Goal: Information Seeking & Learning: Learn about a topic

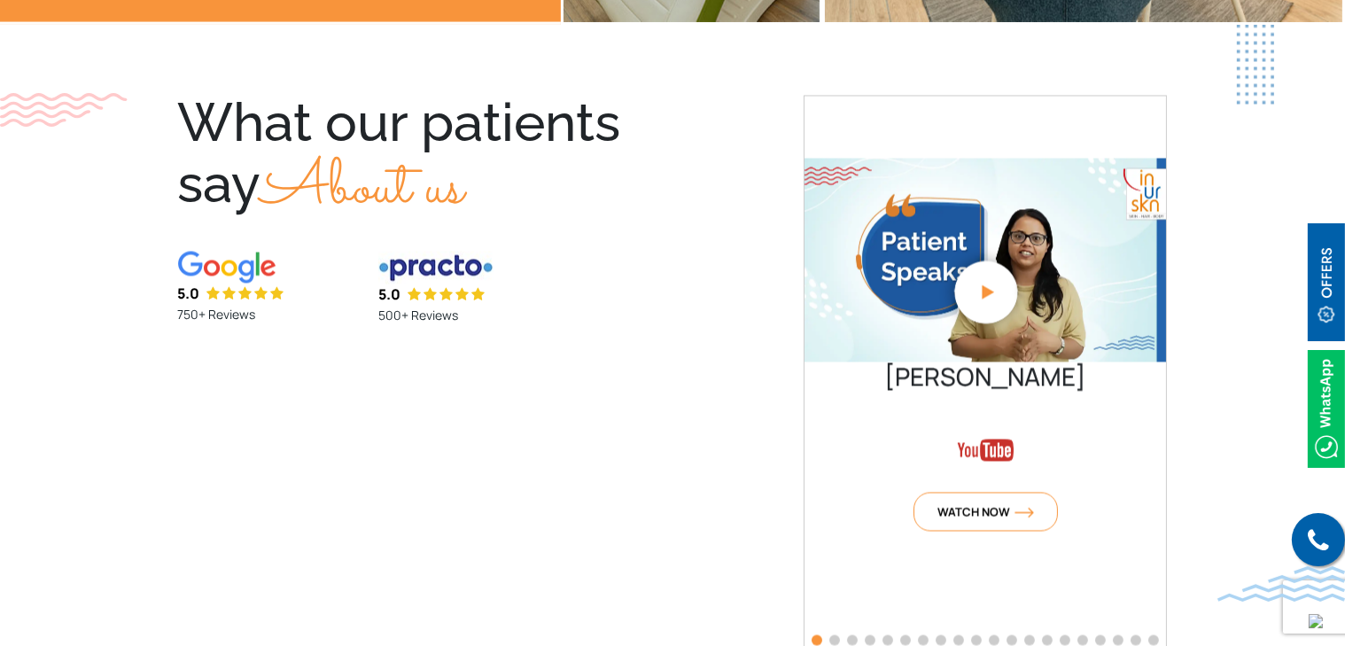
scroll to position [3986, 0]
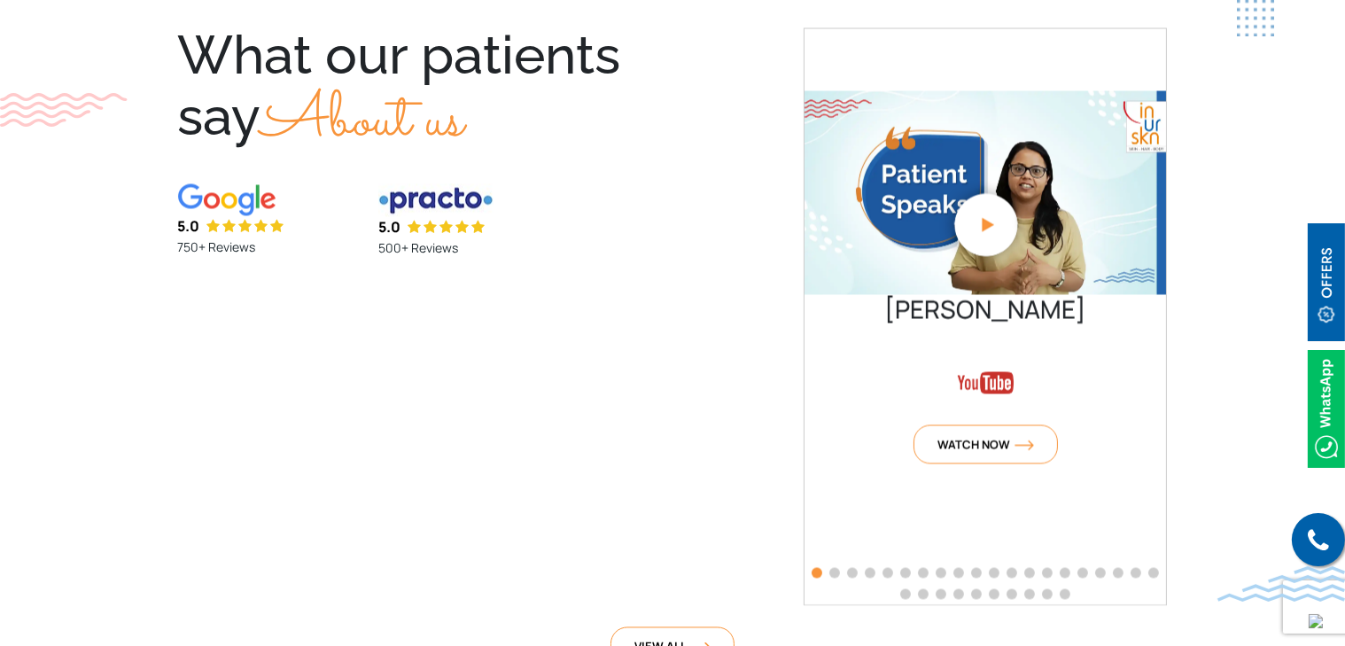
click at [1260, 329] on section "What our patients say About us 5.0 750+ Reviews 5.0 500+ Reviews Kegen Rodrigue…" at bounding box center [672, 349] width 1345 height 785
click at [873, 571] on span "Go to slide 4" at bounding box center [870, 572] width 11 height 11
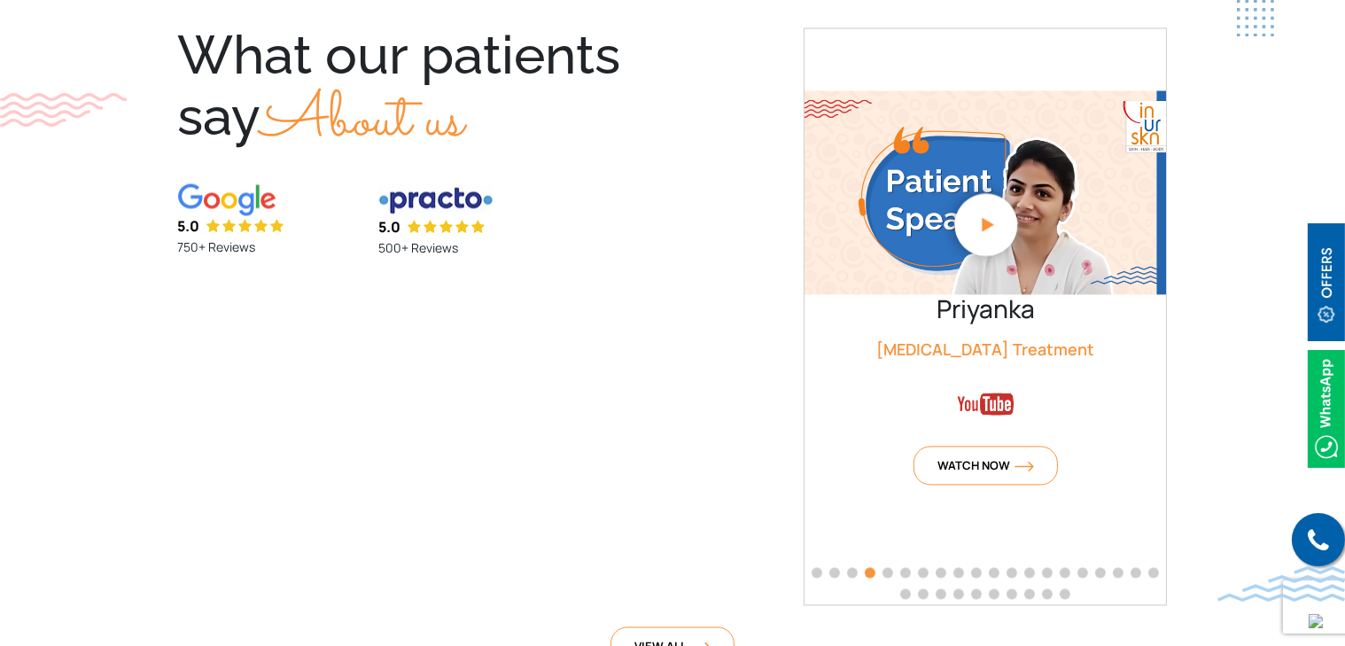
click at [832, 571] on span "Go to slide 2" at bounding box center [834, 572] width 11 height 11
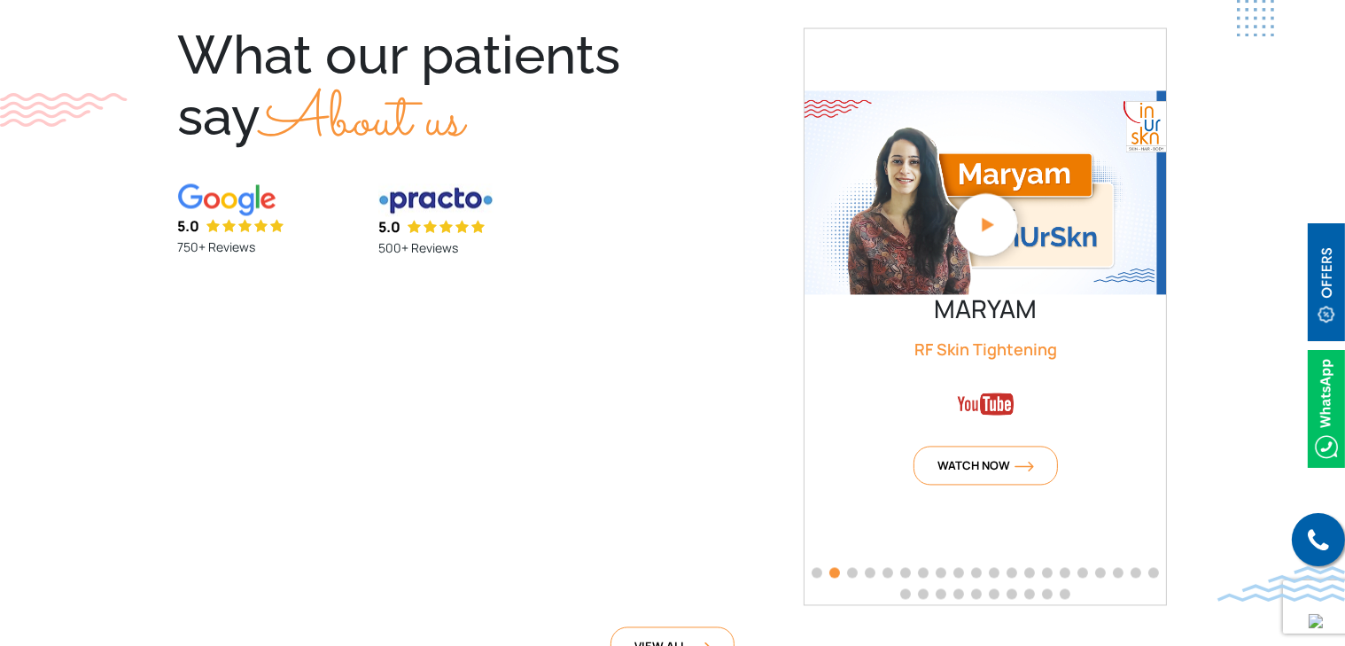
click at [815, 573] on span "Go to slide 1" at bounding box center [817, 572] width 11 height 11
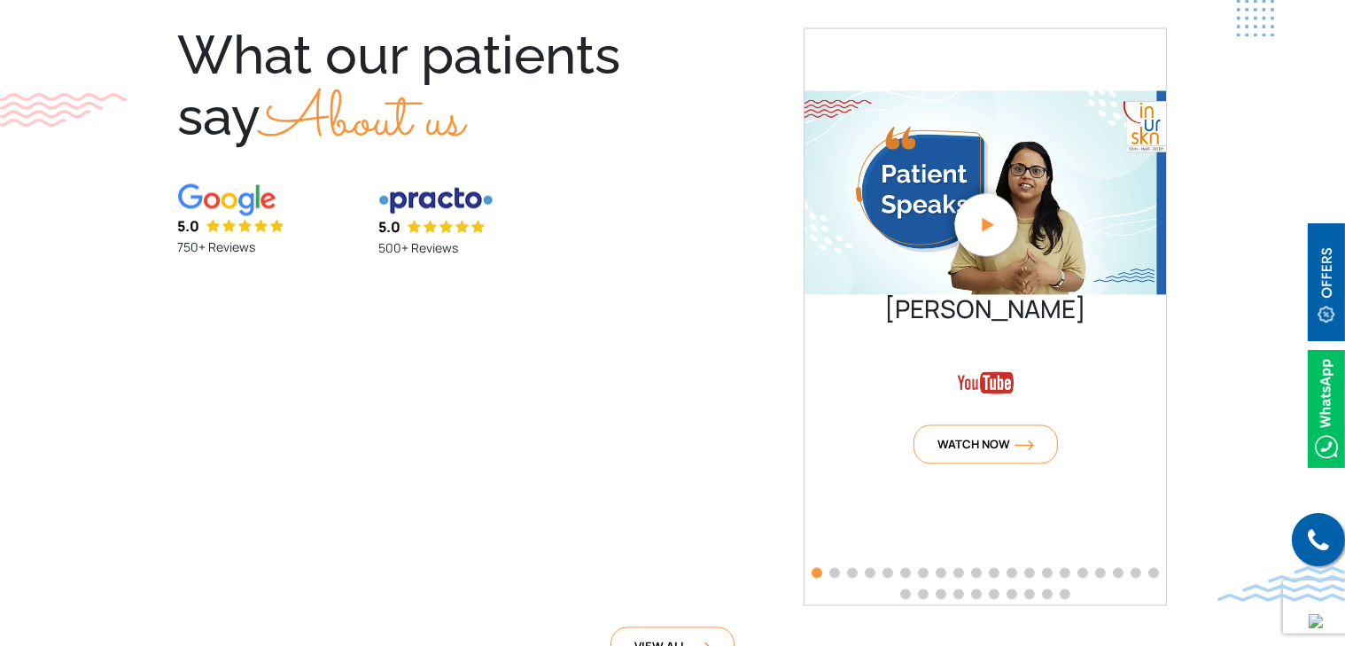
click at [838, 571] on span "Go to slide 2" at bounding box center [834, 572] width 11 height 11
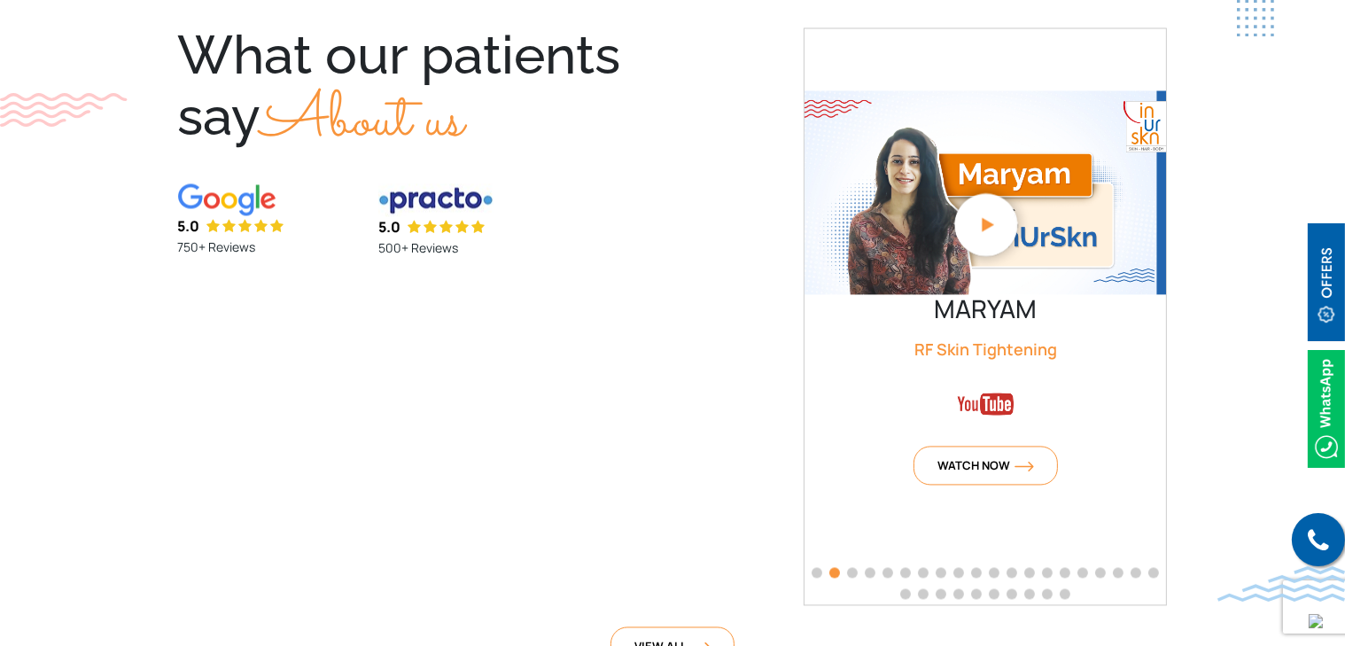
click at [851, 570] on span "Go to slide 3" at bounding box center [852, 572] width 11 height 11
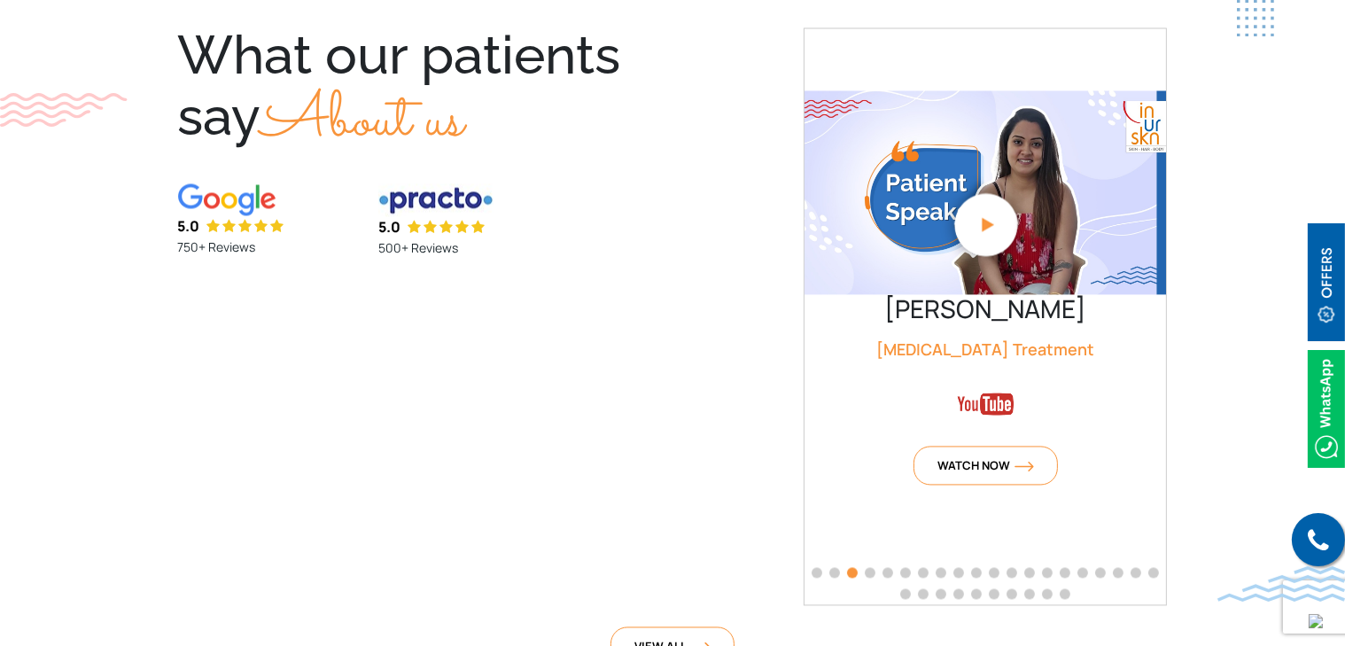
click at [871, 571] on span "Go to slide 4" at bounding box center [870, 572] width 11 height 11
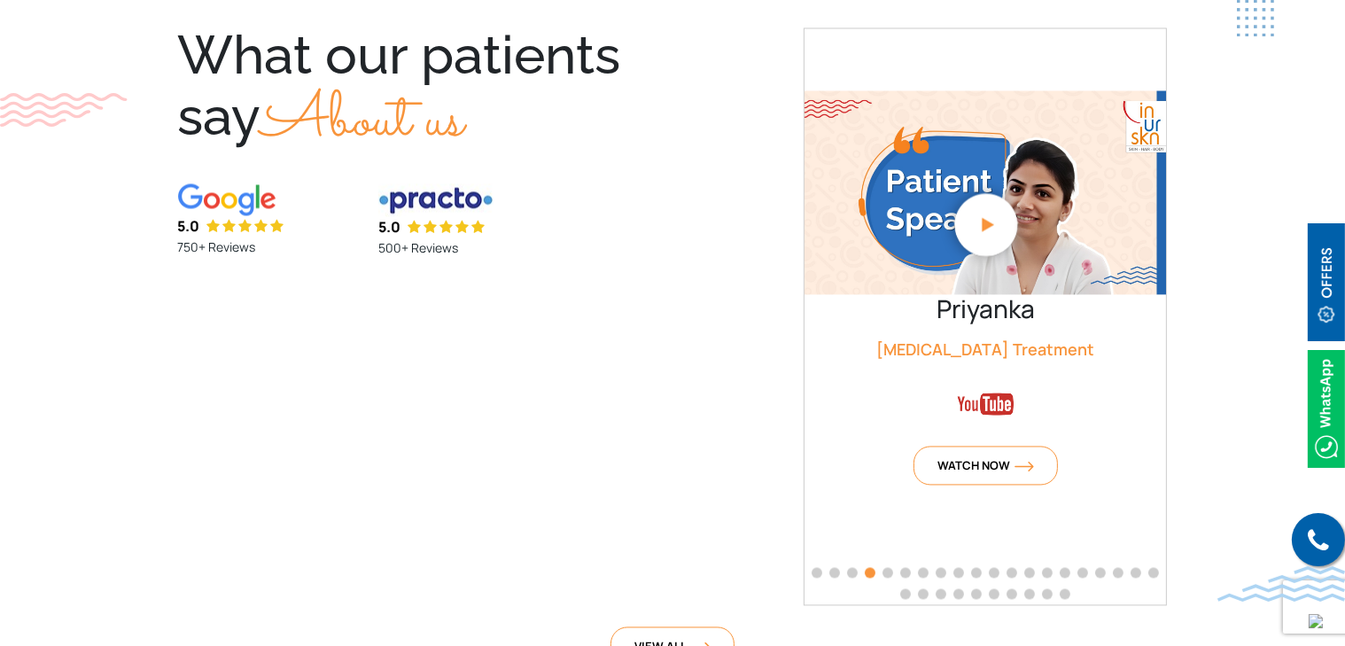
click at [882, 566] on div at bounding box center [985, 583] width 362 height 43
click at [885, 568] on span "Go to slide 5" at bounding box center [887, 572] width 11 height 11
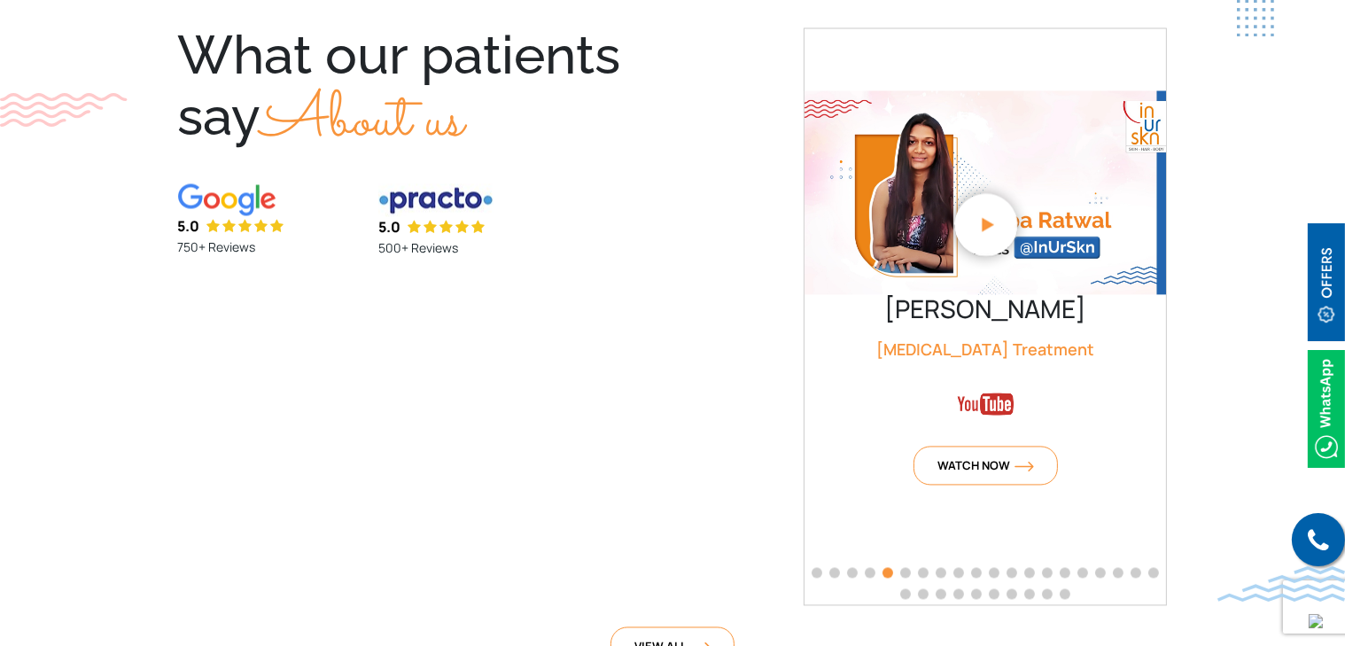
click at [907, 570] on span "Go to slide 6" at bounding box center [905, 572] width 11 height 11
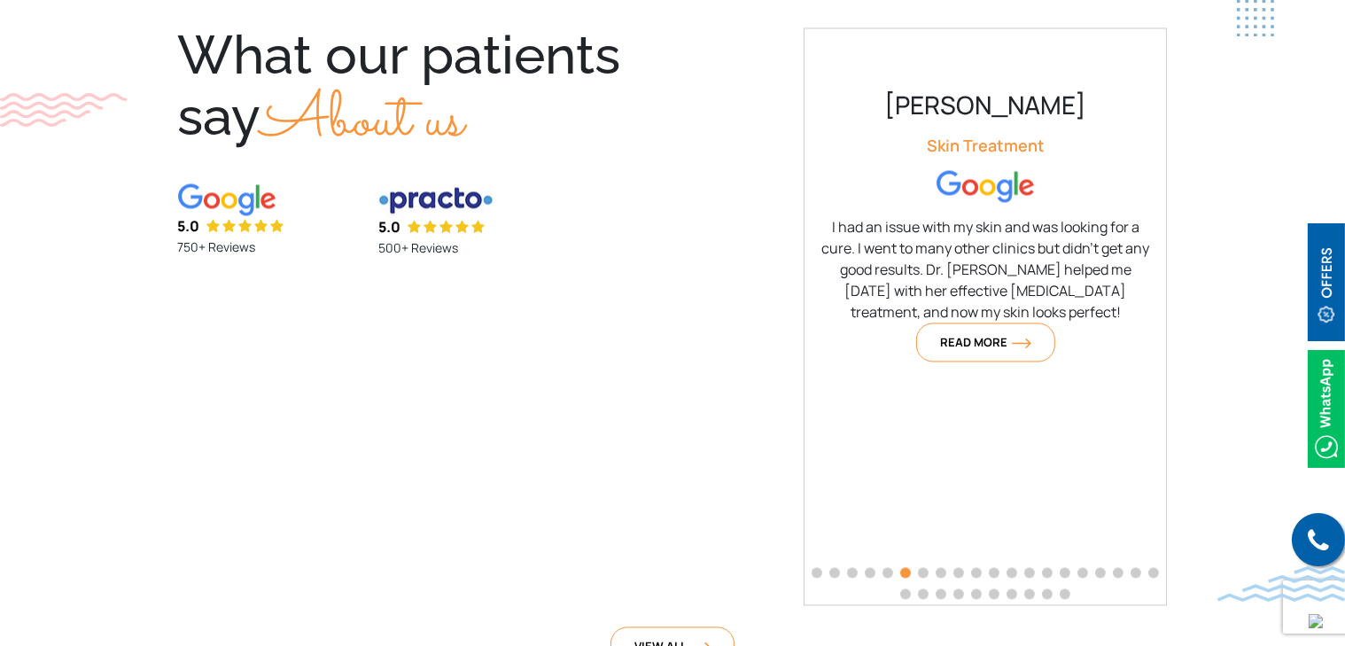
click at [924, 571] on span "Go to slide 7" at bounding box center [923, 572] width 11 height 11
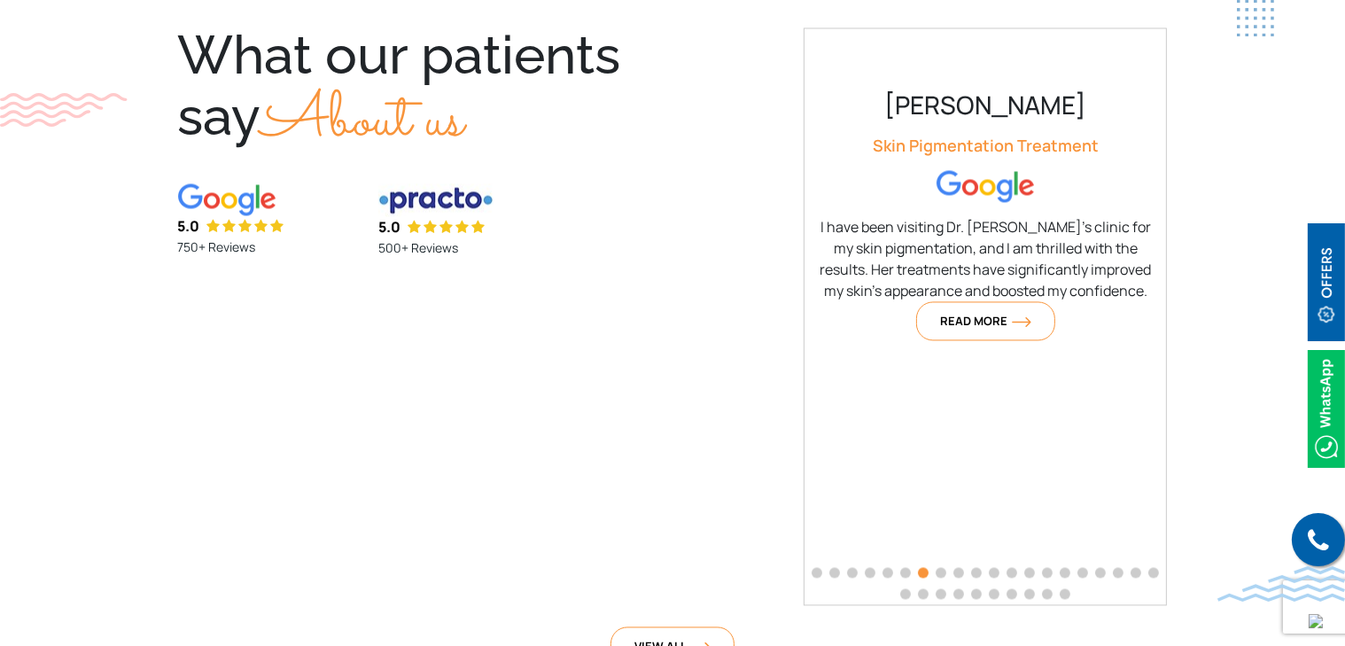
click at [936, 569] on span "Go to slide 8" at bounding box center [941, 572] width 11 height 11
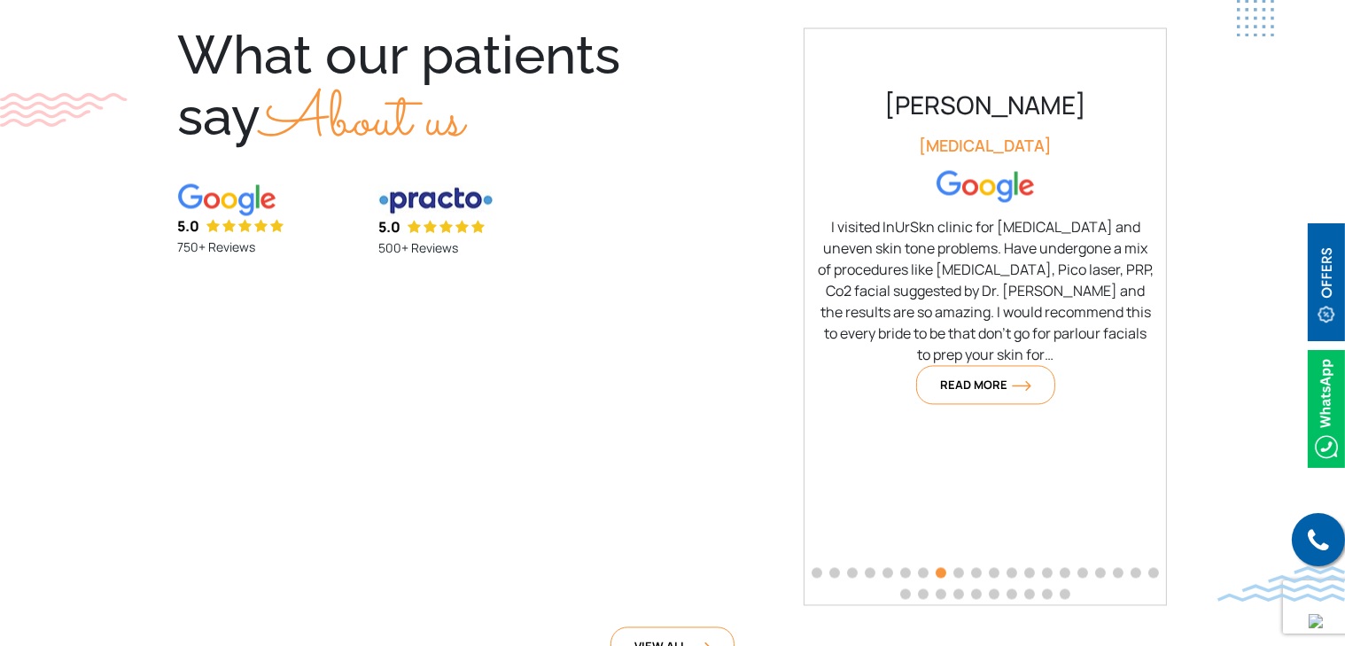
click at [963, 570] on span "Go to slide 9" at bounding box center [958, 572] width 11 height 11
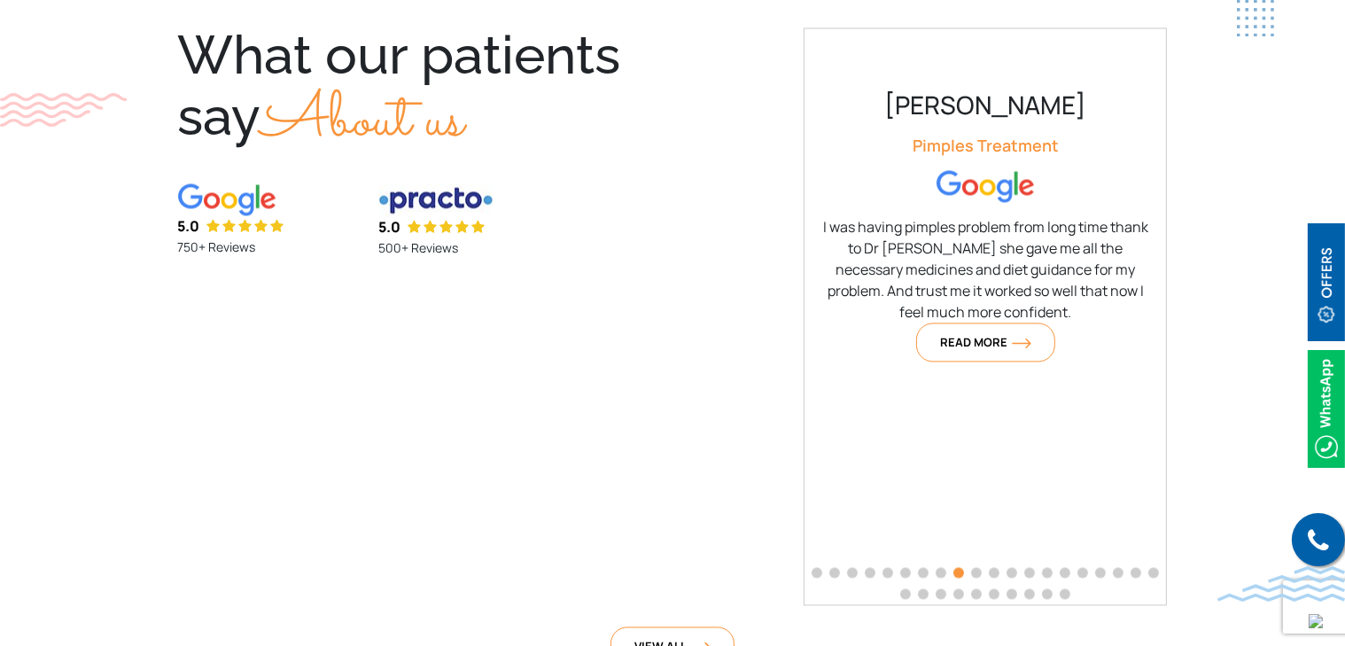
click at [972, 567] on span "Go to slide 10" at bounding box center [976, 572] width 11 height 11
click at [996, 577] on div at bounding box center [985, 583] width 362 height 43
click at [1006, 571] on div at bounding box center [985, 583] width 362 height 43
click at [989, 567] on span "Go to slide 11" at bounding box center [994, 572] width 11 height 11
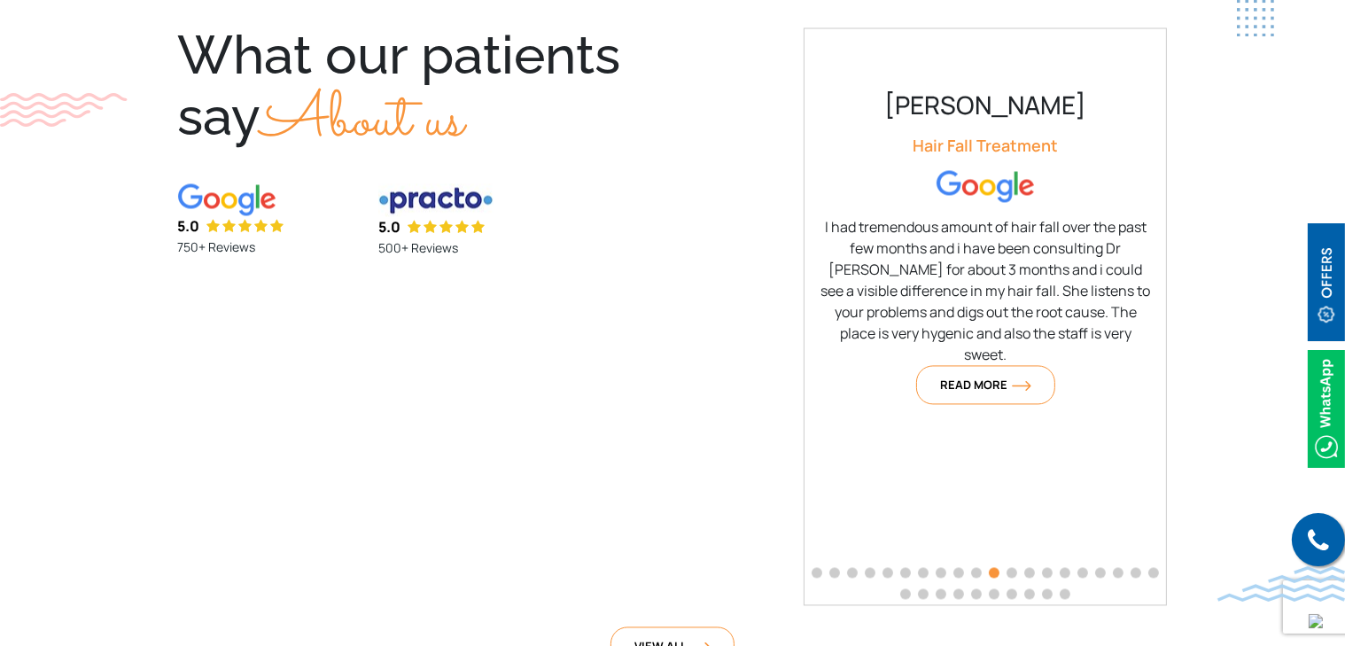
click at [1066, 593] on span "Go to slide 30" at bounding box center [1065, 593] width 11 height 11
click at [1046, 596] on div at bounding box center [985, 583] width 362 height 43
click at [1044, 590] on span "Go to slide 29" at bounding box center [1047, 593] width 11 height 11
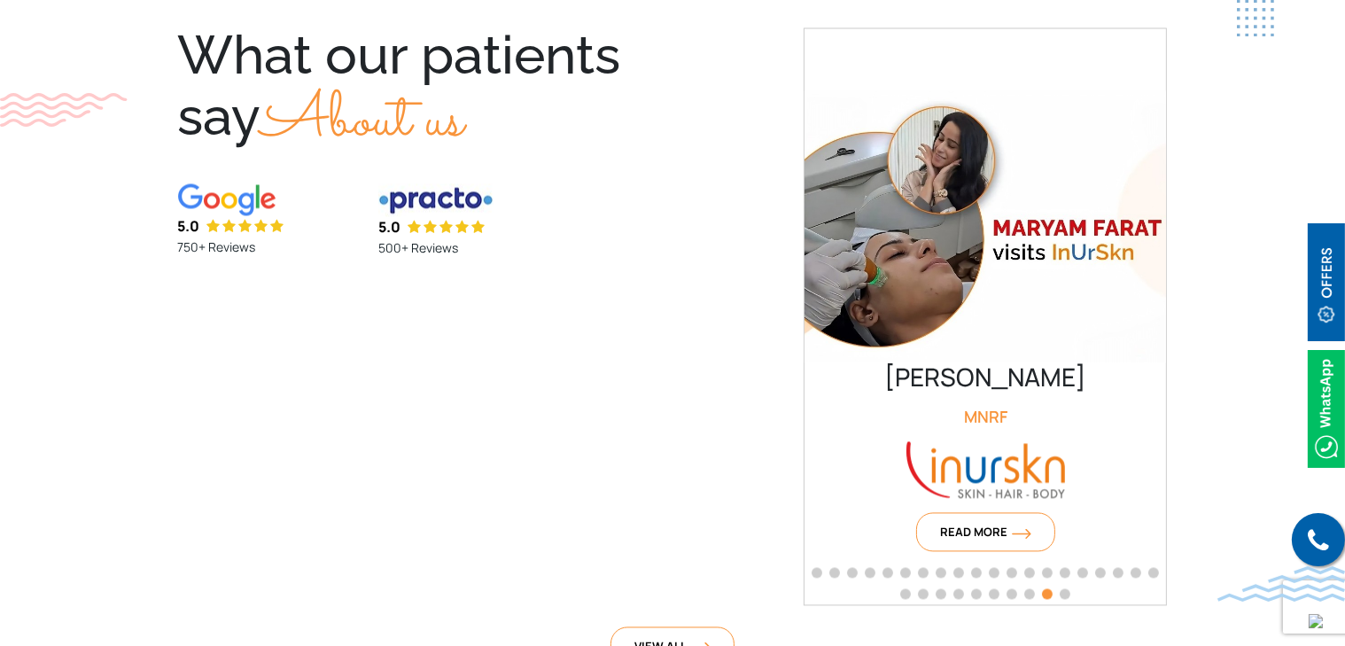
click at [1030, 594] on span "Go to slide 28" at bounding box center [1029, 593] width 11 height 11
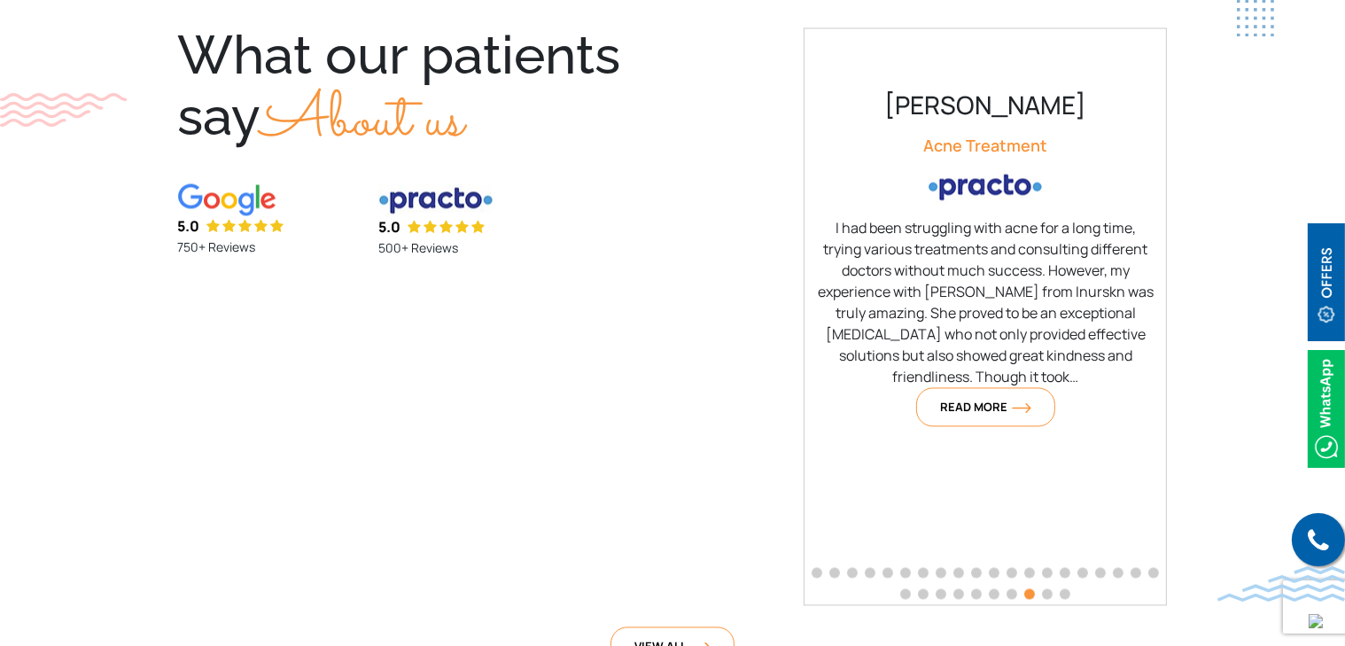
click at [1011, 594] on span "Go to slide 27" at bounding box center [1011, 593] width 11 height 11
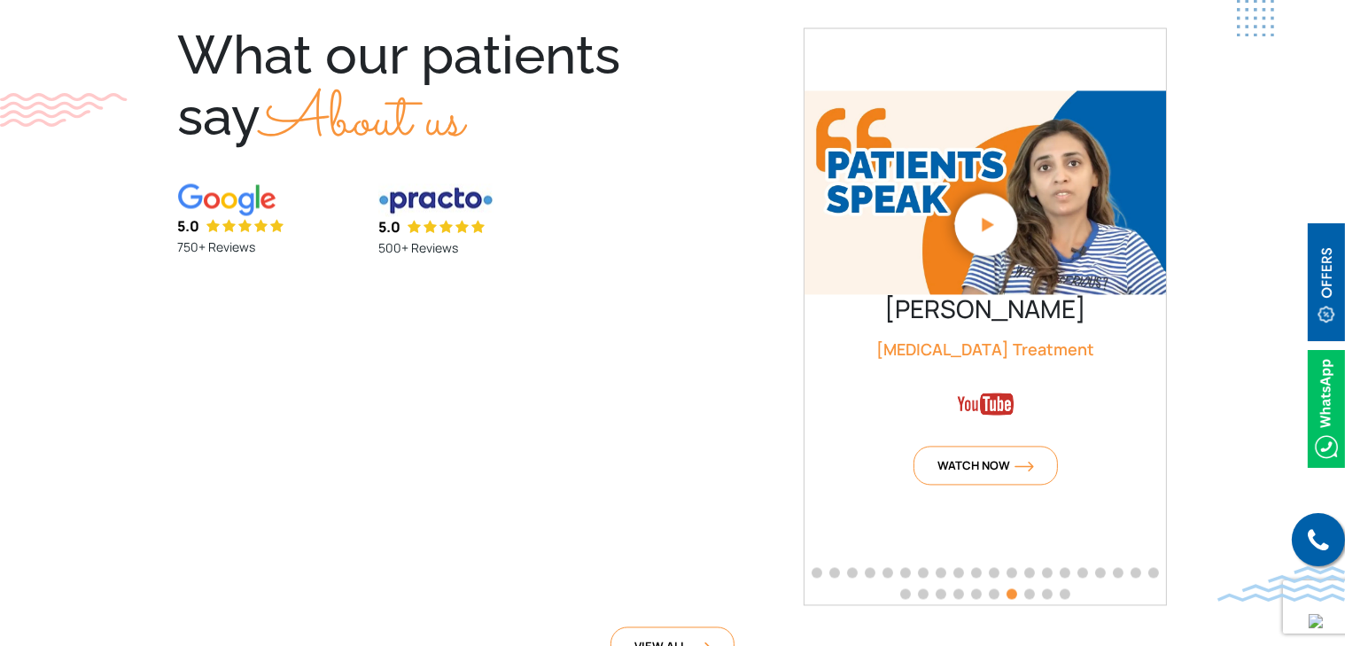
click at [992, 593] on span "Go to slide 26" at bounding box center [994, 593] width 11 height 11
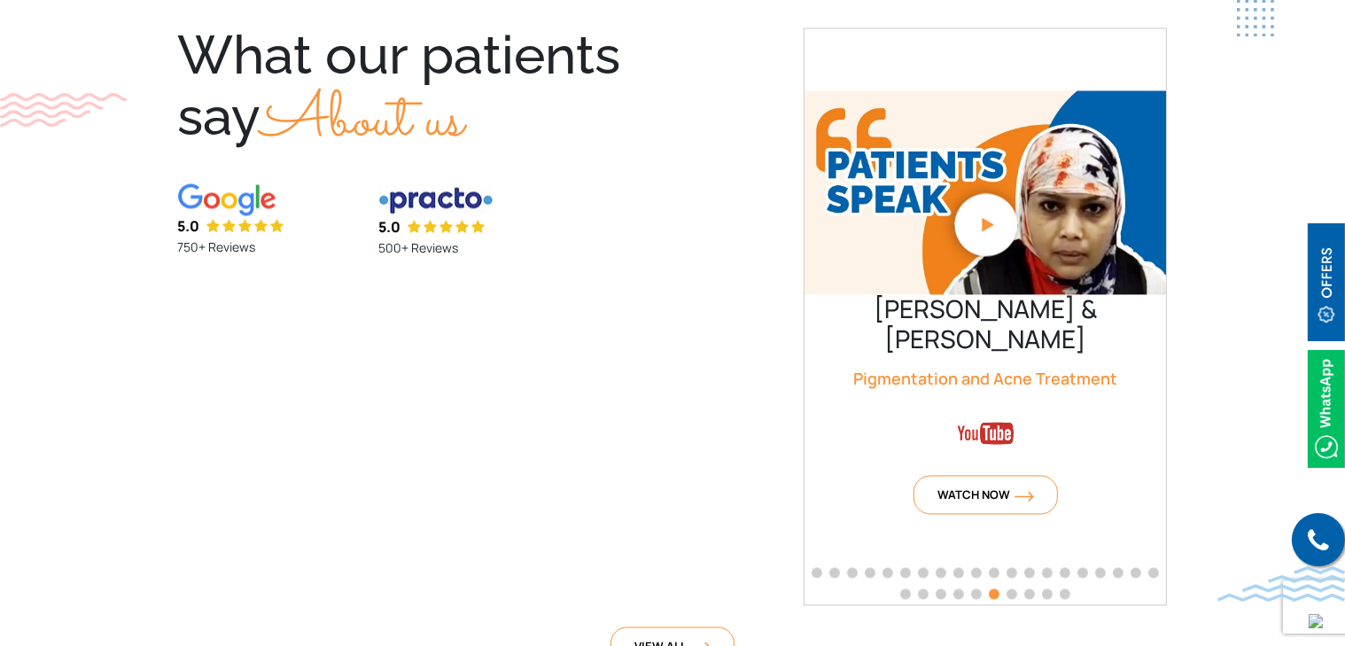
click at [973, 595] on div at bounding box center [985, 583] width 362 height 43
click at [975, 590] on span "Go to slide 25" at bounding box center [976, 593] width 11 height 11
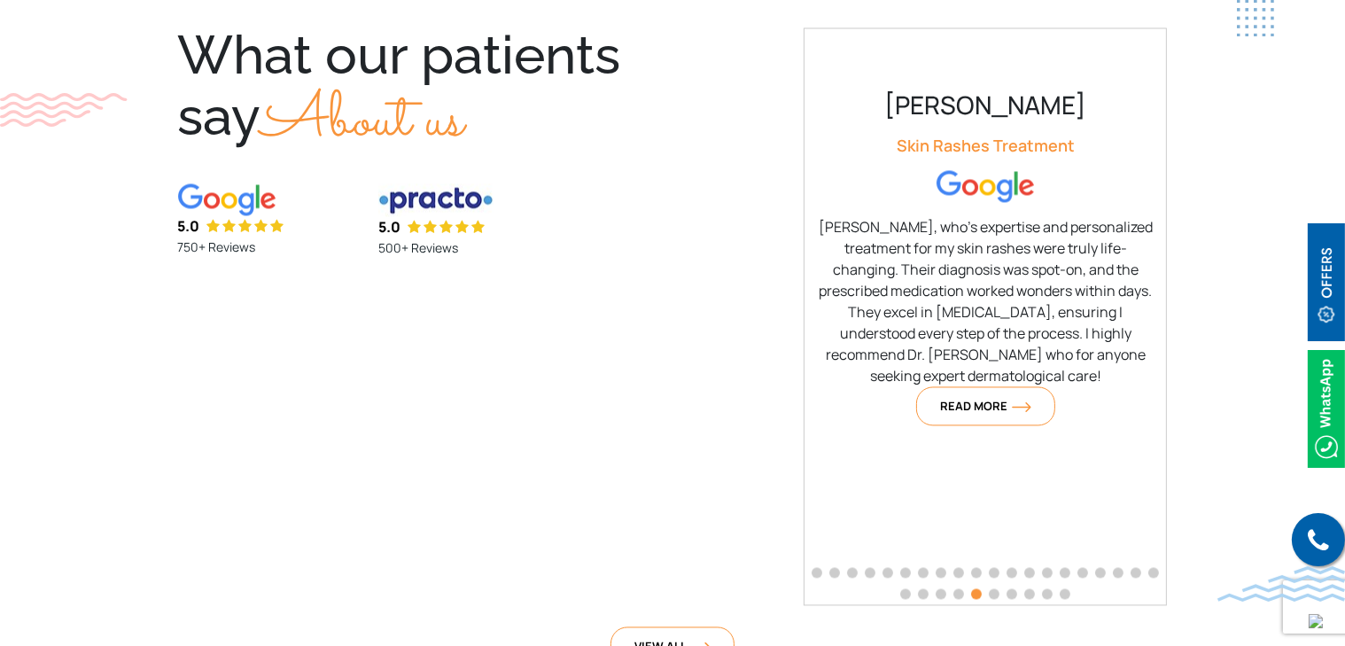
click at [960, 590] on span "Go to slide 24" at bounding box center [958, 593] width 11 height 11
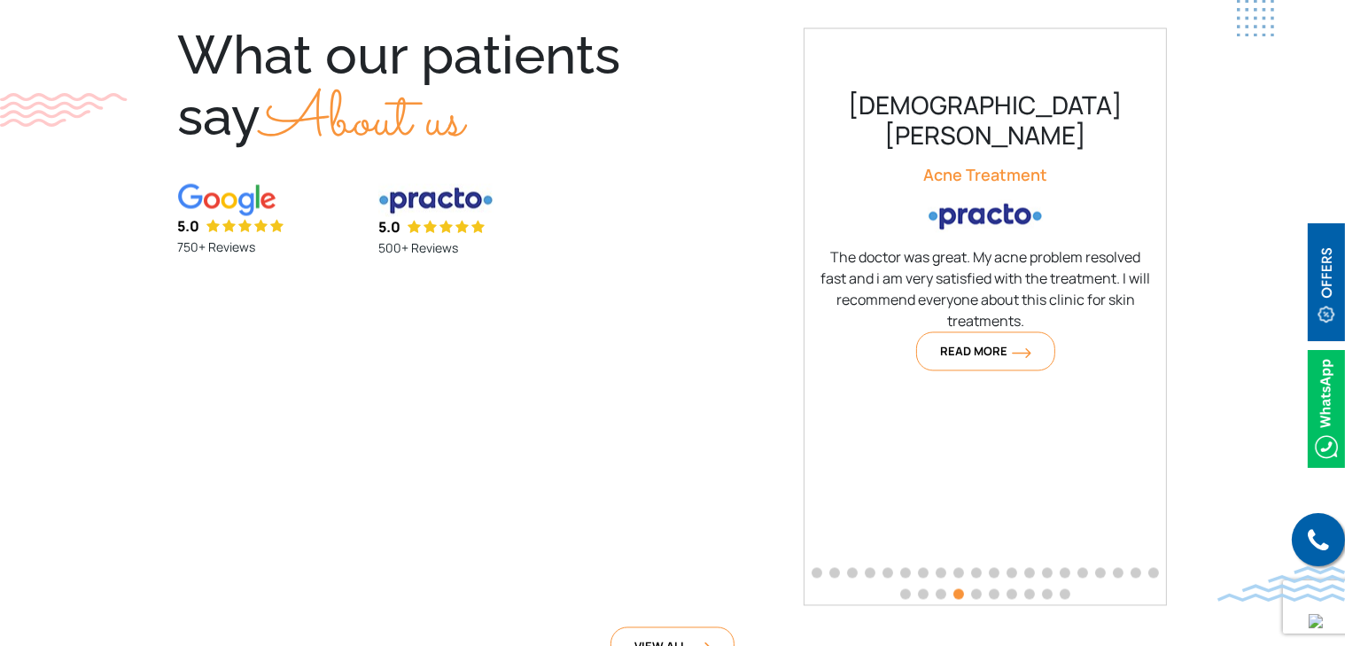
click at [938, 592] on span "Go to slide 23" at bounding box center [941, 593] width 11 height 11
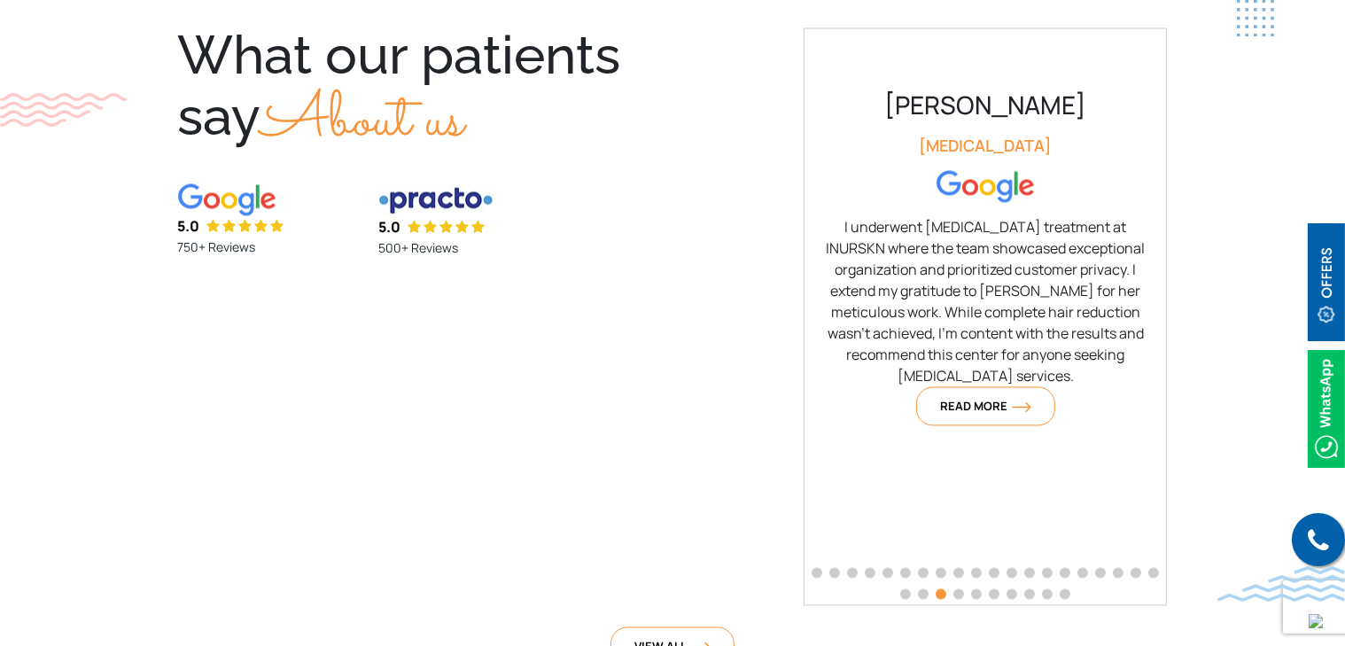
click at [924, 593] on span "Go to slide 22" at bounding box center [923, 593] width 11 height 11
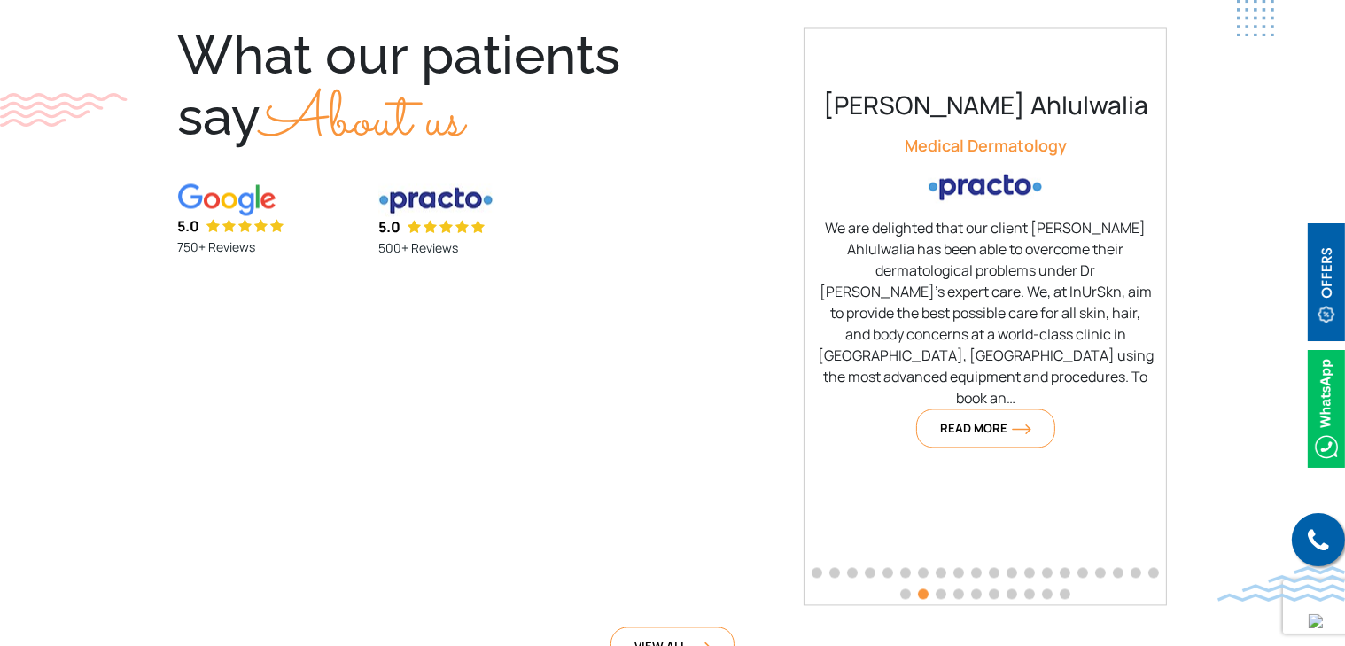
click at [903, 590] on span "Go to slide 21" at bounding box center [905, 593] width 11 height 11
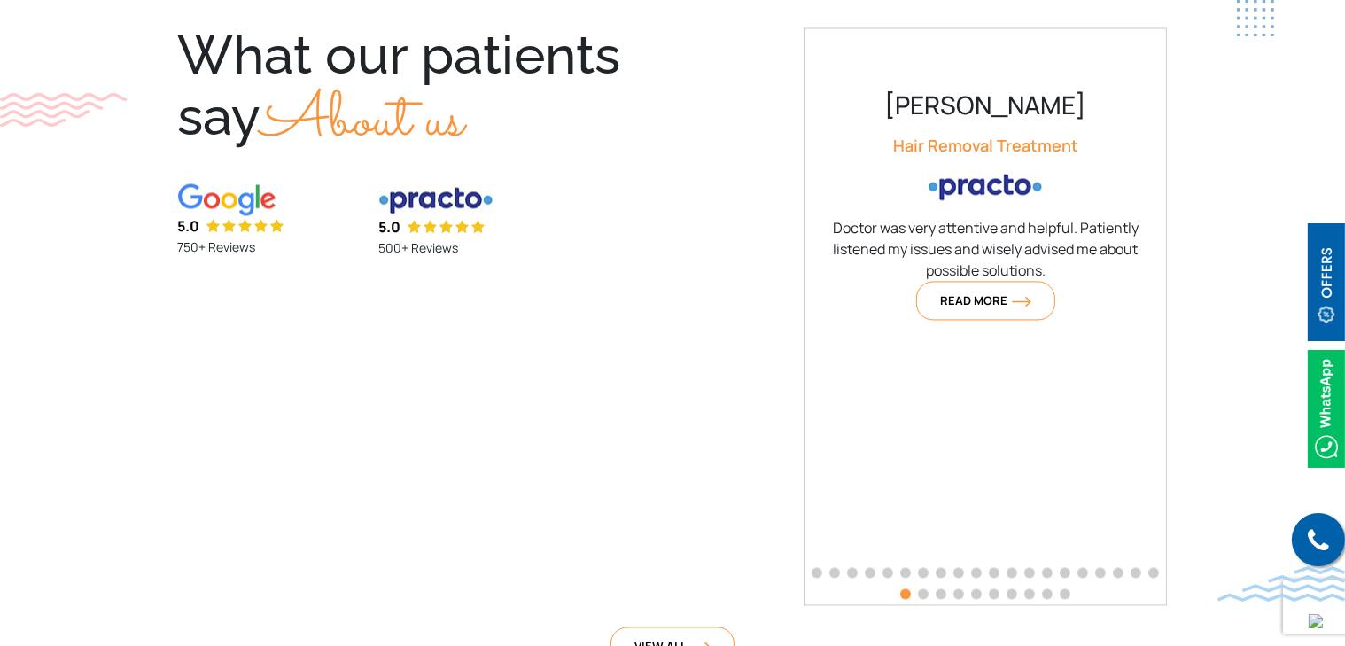
click at [712, 447] on div "What our patients say About us 5.0 750+ Reviews 5.0 500+ Reviews Kegen Rodrigue…" at bounding box center [672, 316] width 1155 height 578
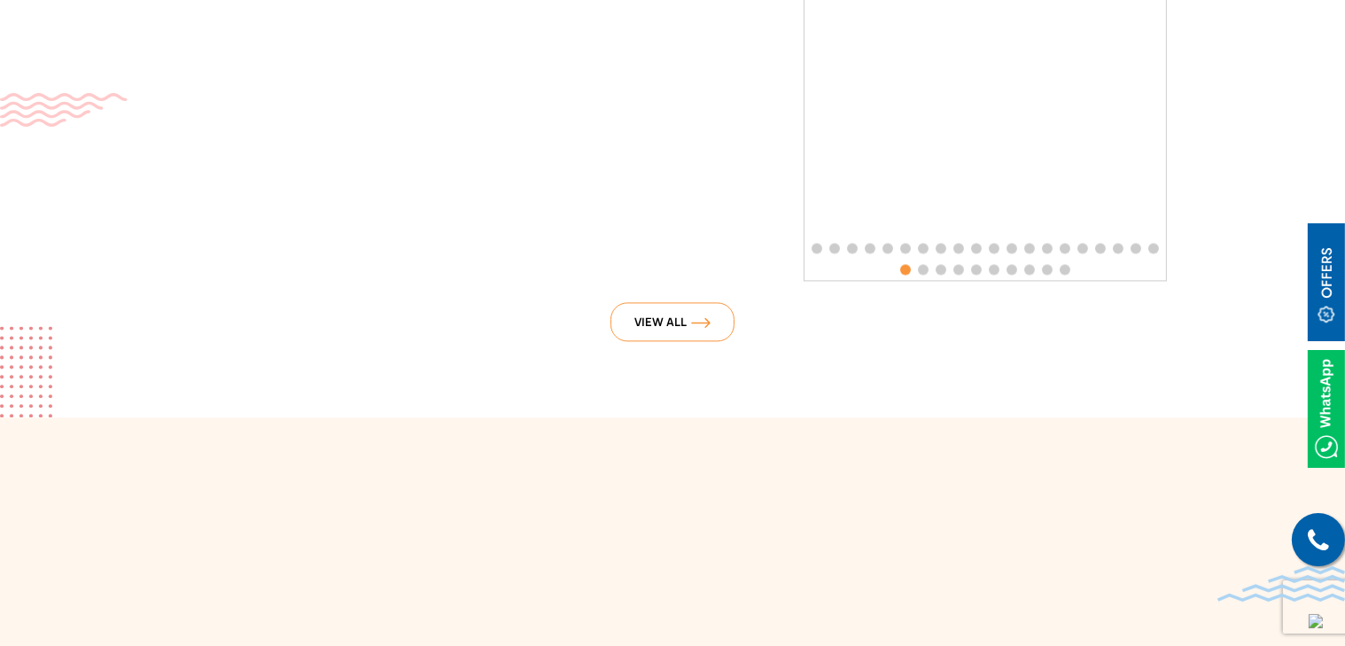
scroll to position [4341, 0]
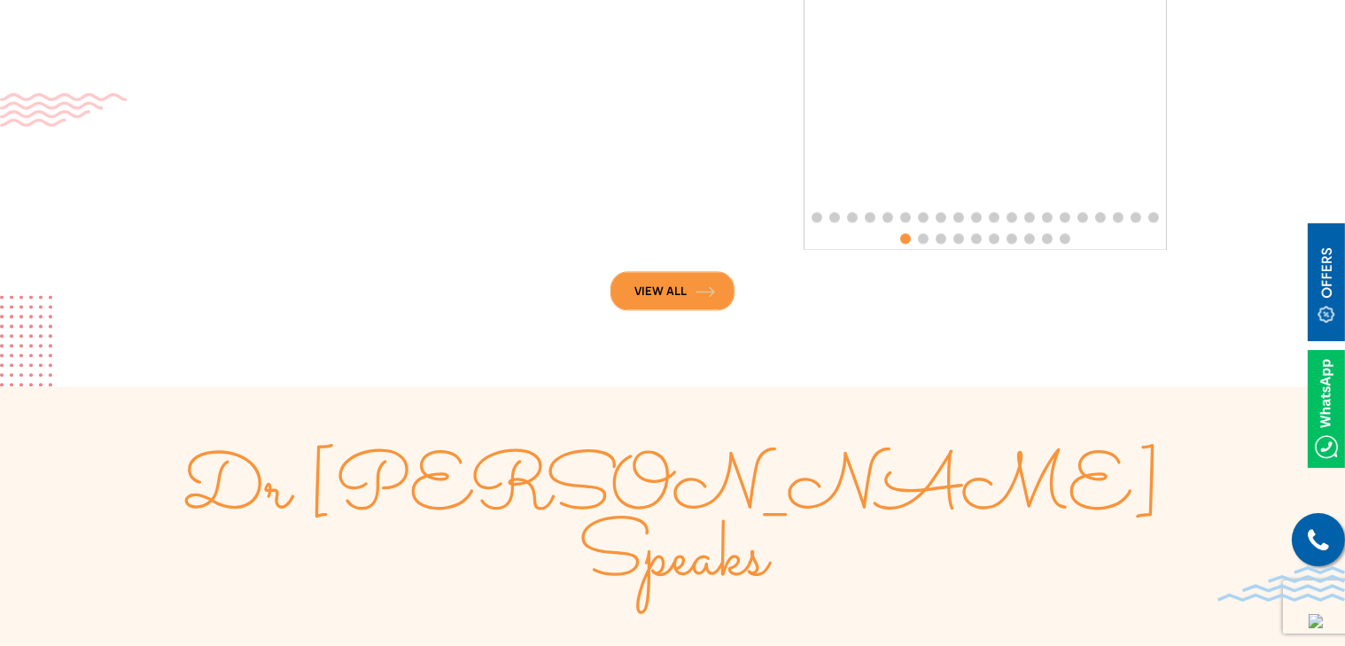
click at [673, 288] on span "View All" at bounding box center [672, 291] width 76 height 16
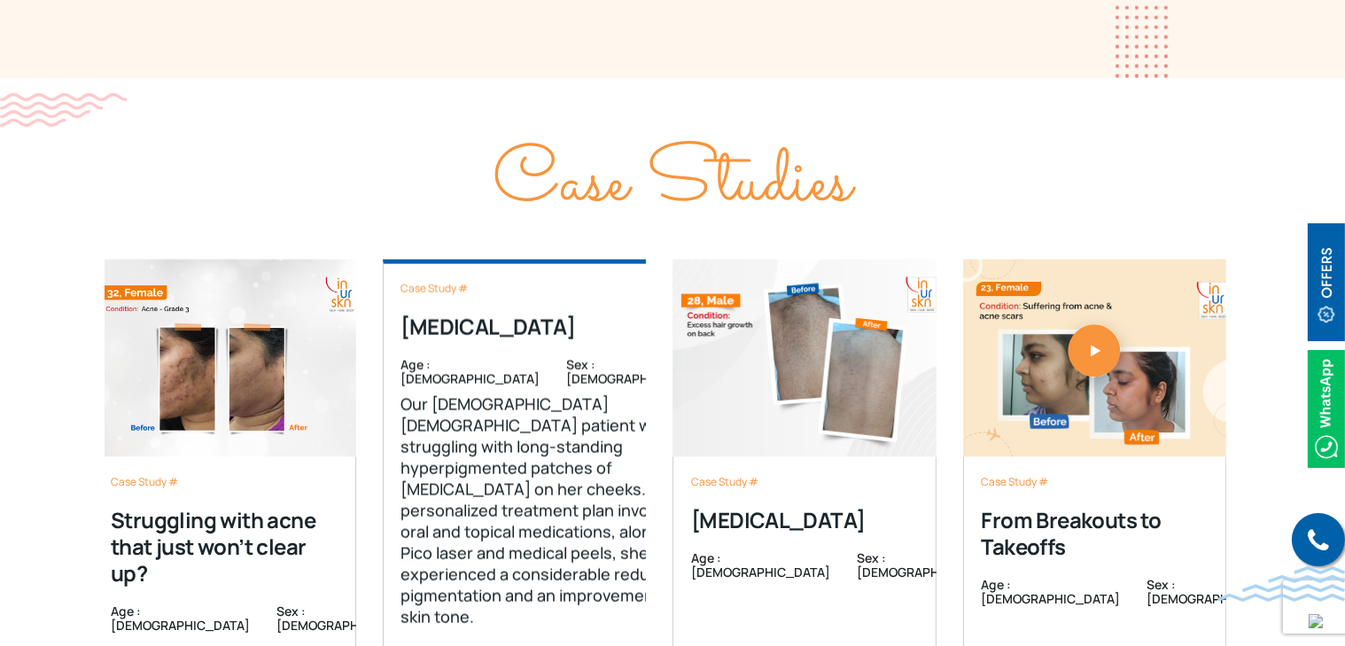
scroll to position [2924, 0]
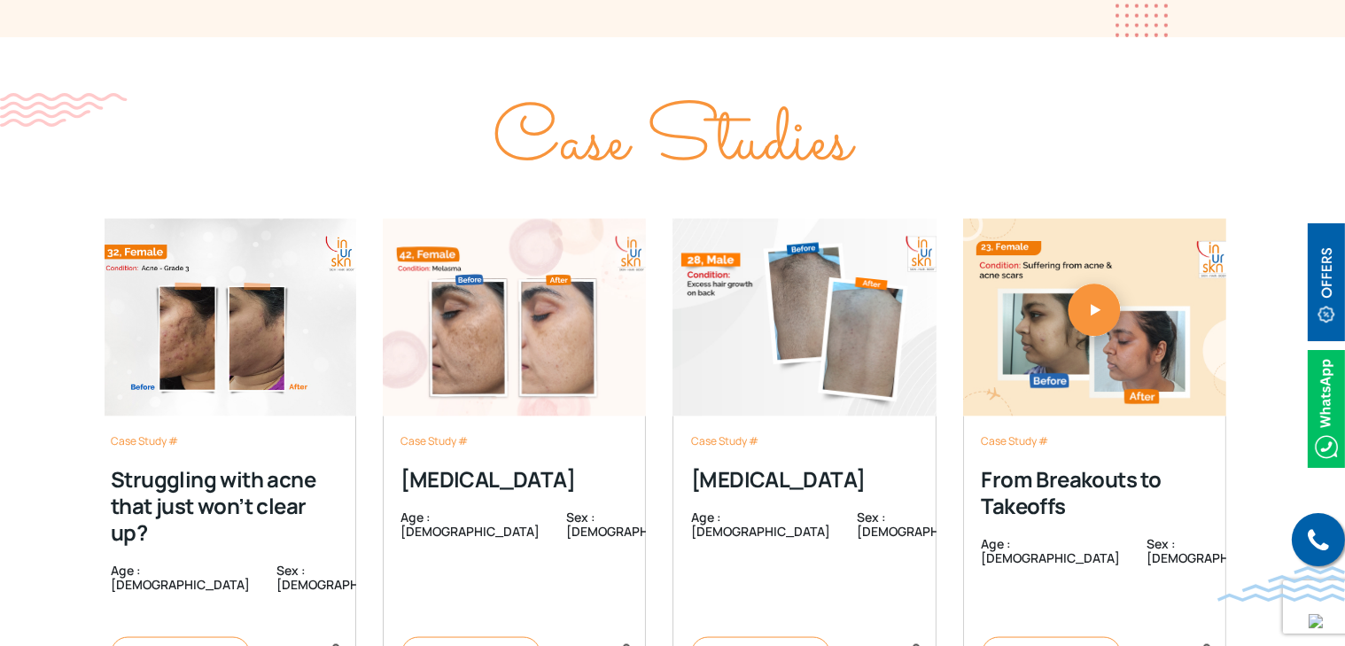
click at [1118, 312] on img "4 / 4" at bounding box center [1095, 318] width 264 height 198
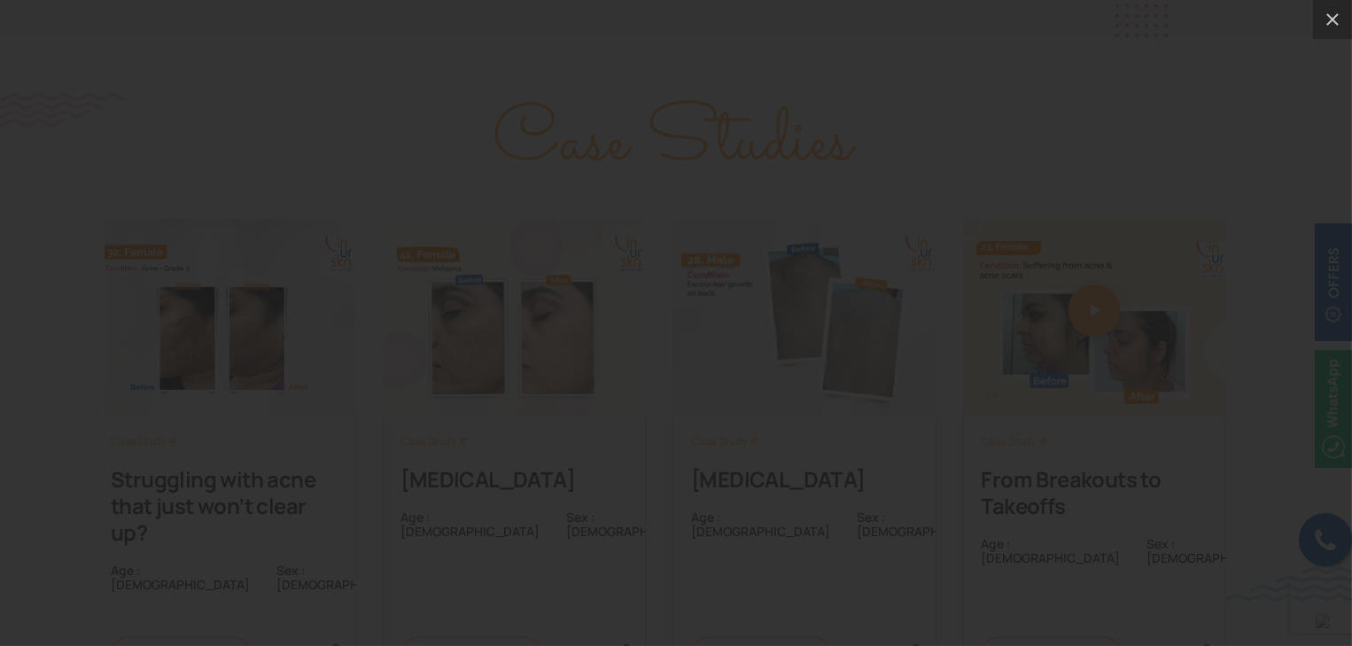
click at [1135, 9] on div at bounding box center [676, 323] width 1352 height 646
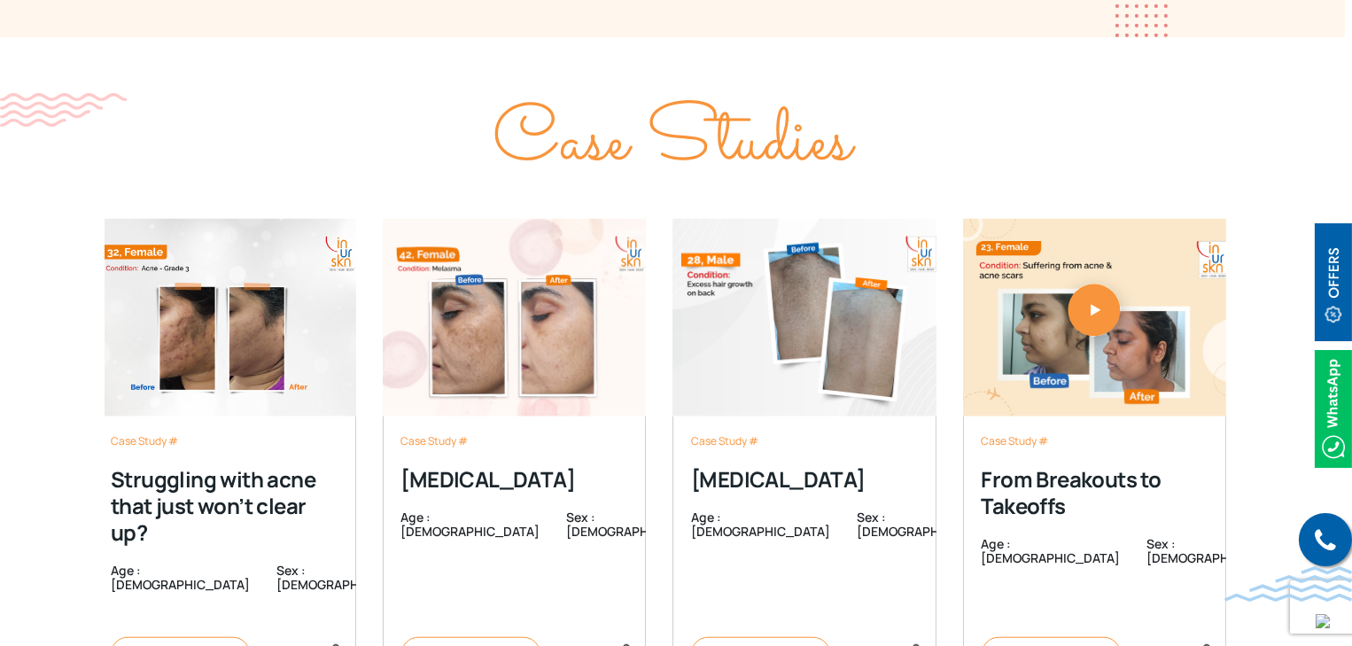
click at [1135, 9] on div at bounding box center [676, 323] width 1352 height 646
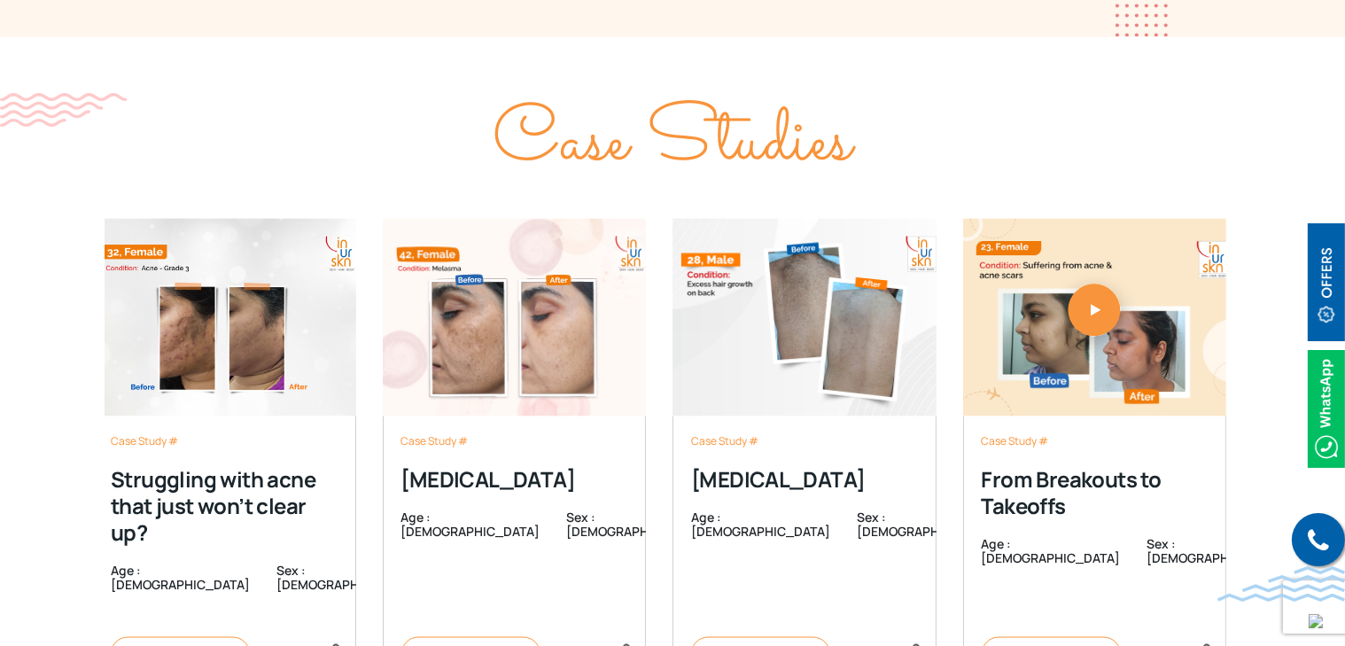
click at [1135, 37] on section "Case Studies Case Study # Struggling with acne that just won’t clear up? Age : …" at bounding box center [672, 446] width 1345 height 819
click at [1132, 82] on div "Case Studies" at bounding box center [672, 128] width 1134 height 93
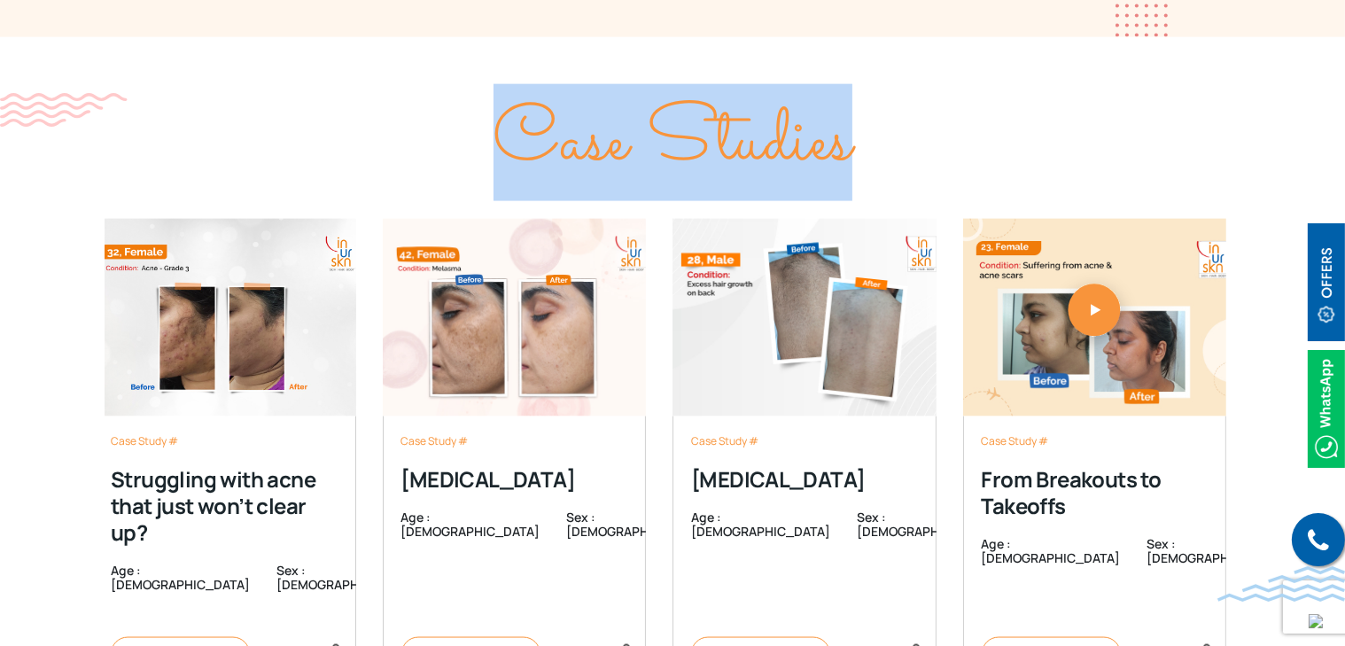
click at [1132, 82] on div "Case Studies" at bounding box center [672, 128] width 1134 height 93
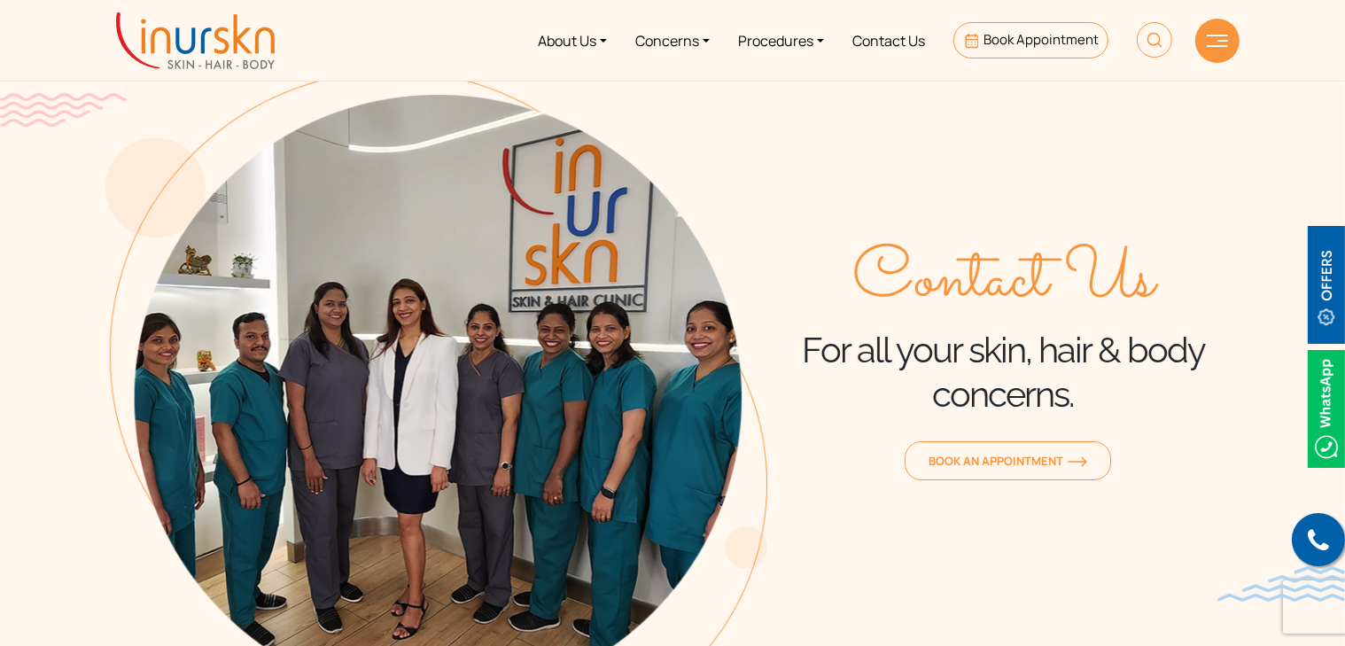
scroll to position [89, 0]
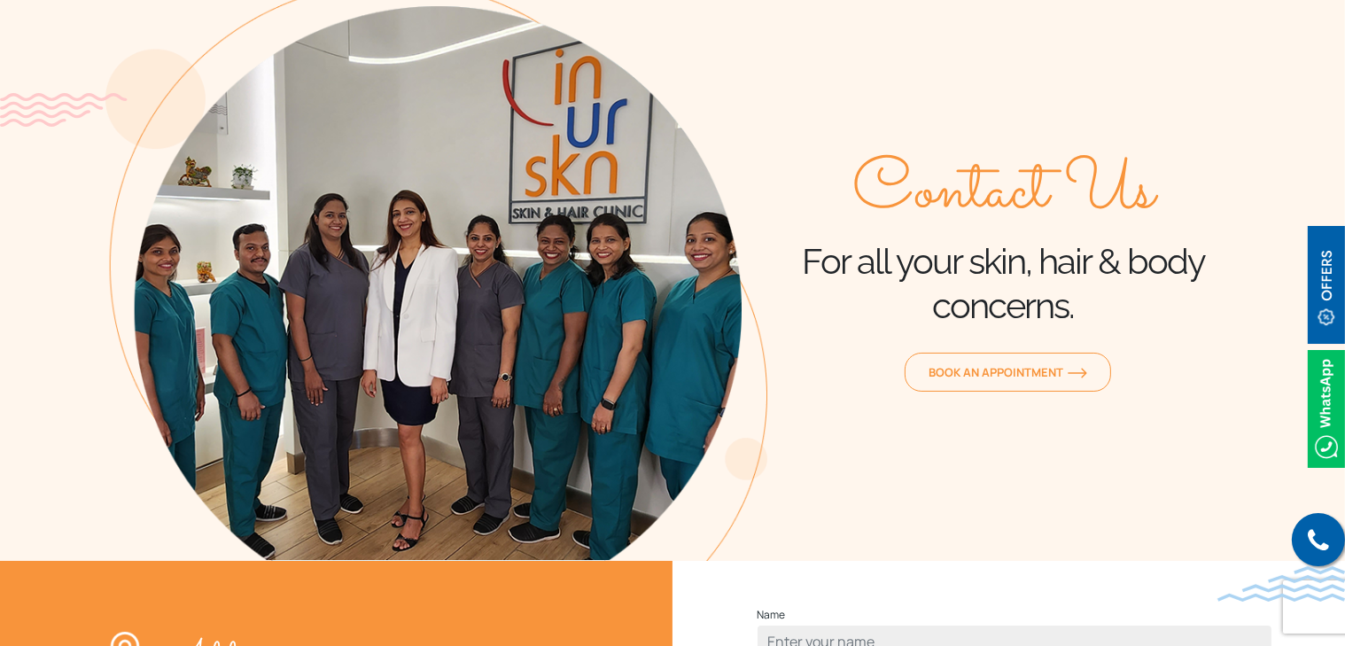
click at [641, 416] on img at bounding box center [436, 271] width 662 height 579
